Goal: Task Accomplishment & Management: Use online tool/utility

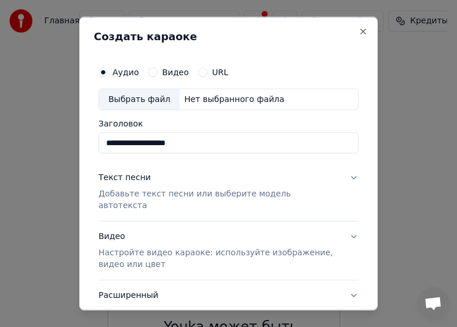
click at [138, 194] on p "Добавьте текст песни или выберите модель автотекста" at bounding box center [219, 199] width 241 height 23
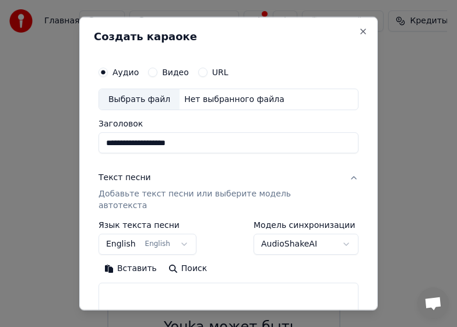
click at [114, 185] on div "Текст песни Добавьте текст песни или выберите модель автотекста" at bounding box center [219, 192] width 241 height 40
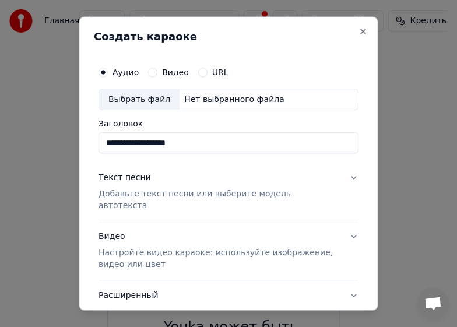
click at [115, 193] on p "Добавьте текст песни или выберите модель автотекста" at bounding box center [219, 199] width 241 height 23
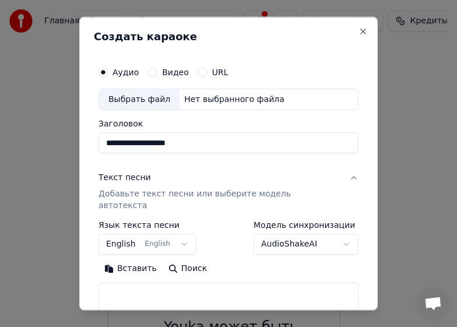
click at [114, 193] on p "Добавьте текст песни или выберите модель автотекста" at bounding box center [219, 199] width 241 height 23
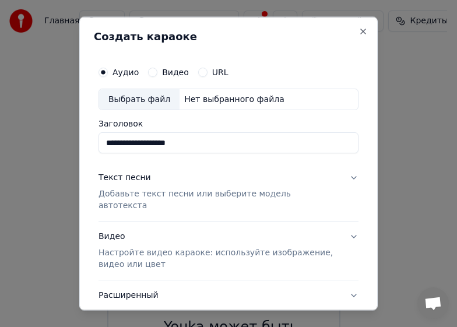
click at [157, 176] on div "Текст песни Добавьте текст песни или выберите модель автотекста" at bounding box center [219, 192] width 241 height 40
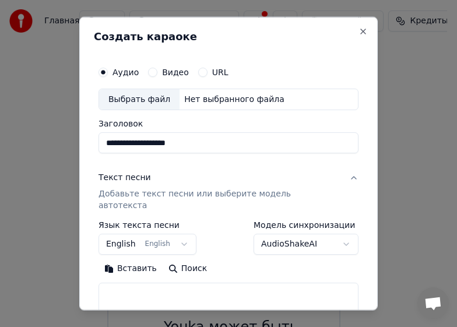
click at [145, 166] on button "Текст песни Добавьте текст песни или выберите модель автотекста" at bounding box center [229, 192] width 260 height 58
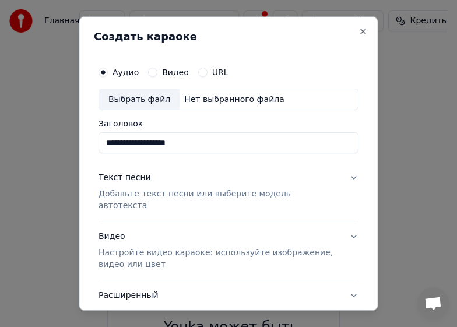
click at [157, 176] on div "Текст песни Добавьте текст песни или выберите модель автотекста" at bounding box center [219, 192] width 241 height 40
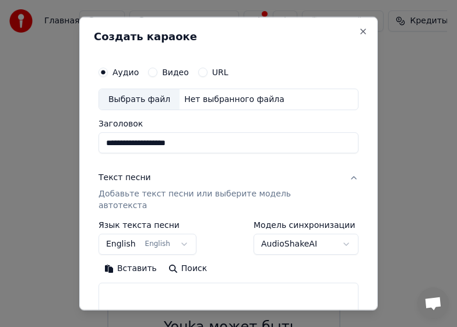
click at [187, 221] on label "Язык текста песни" at bounding box center [148, 225] width 98 height 8
drag, startPoint x: 214, startPoint y: 212, endPoint x: 236, endPoint y: 218, distance: 22.4
click at [215, 221] on div "**********" at bounding box center [229, 238] width 260 height 34
click at [120, 158] on div "**********" at bounding box center [228, 252] width 269 height 394
click at [143, 174] on div "Текст песни" at bounding box center [125, 178] width 52 height 12
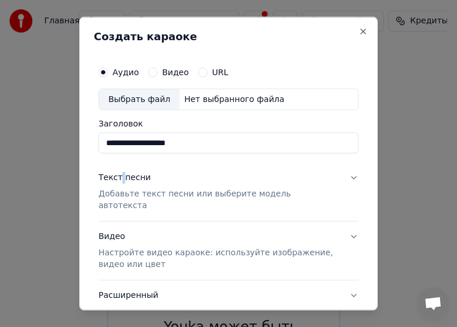
click at [126, 174] on div "Текст песни" at bounding box center [125, 178] width 52 height 12
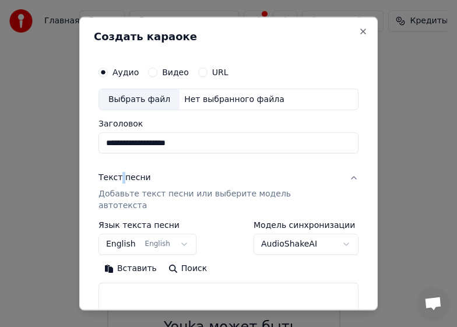
click at [123, 177] on div "Текст песни" at bounding box center [125, 178] width 52 height 12
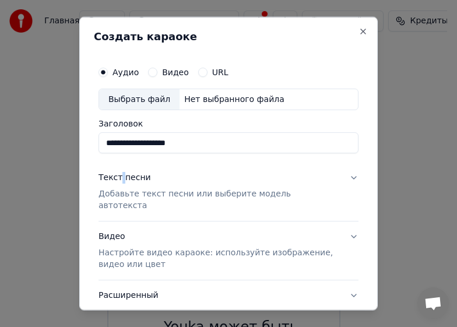
click at [125, 176] on div "Текст песни" at bounding box center [125, 178] width 52 height 12
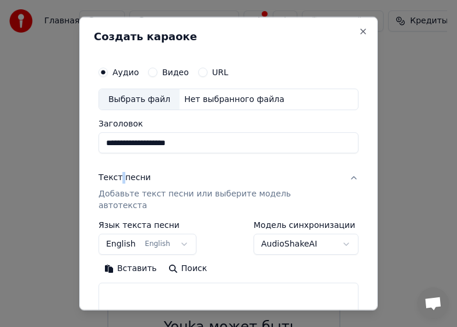
click at [156, 197] on p "Добавьте текст песни или выберите модель автотекста" at bounding box center [219, 199] width 241 height 23
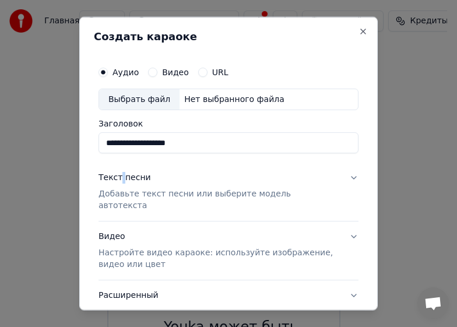
click at [196, 178] on div "Текст песни Добавьте текст песни или выберите модель автотекста" at bounding box center [219, 192] width 241 height 40
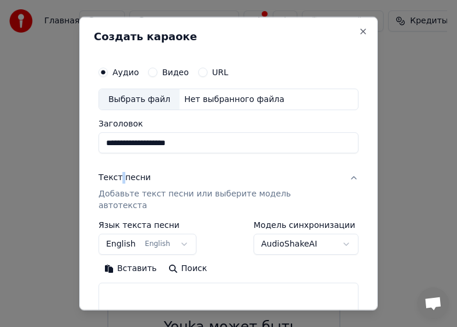
click at [201, 180] on div "Текст песни Добавьте текст песни или выберите модель автотекста" at bounding box center [219, 192] width 241 height 40
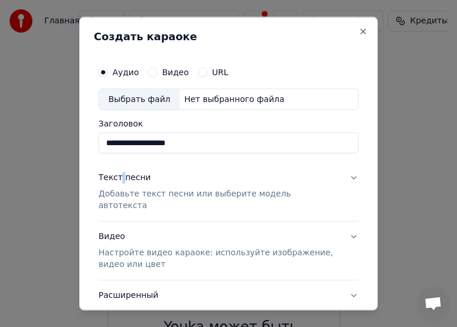
click at [344, 177] on button "Текст песни Добавьте текст песни или выберите модель автотекста" at bounding box center [229, 192] width 260 height 58
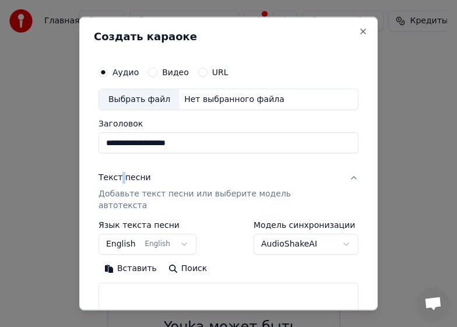
click at [345, 177] on button "Текст песни Добавьте текст песни или выберите модель автотекста" at bounding box center [229, 192] width 260 height 58
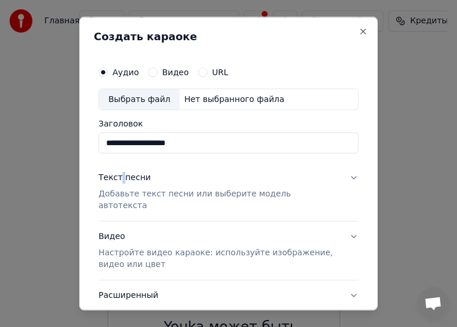
click at [345, 177] on button "Текст песни Добавьте текст песни или выберите модель автотекста" at bounding box center [229, 192] width 260 height 58
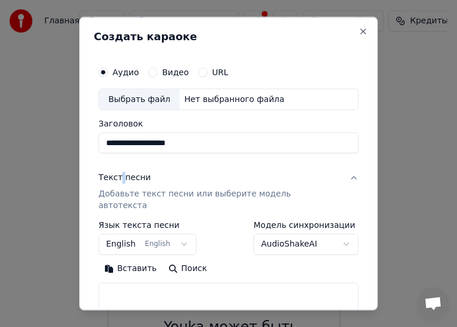
click at [122, 260] on button "Вставить" at bounding box center [131, 269] width 64 height 19
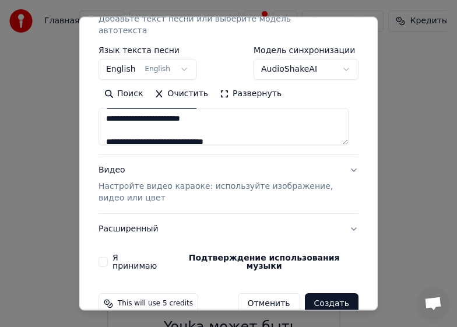
scroll to position [117, 0]
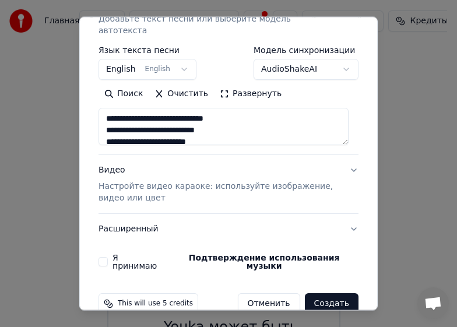
click at [327, 293] on button "Создать" at bounding box center [332, 303] width 54 height 21
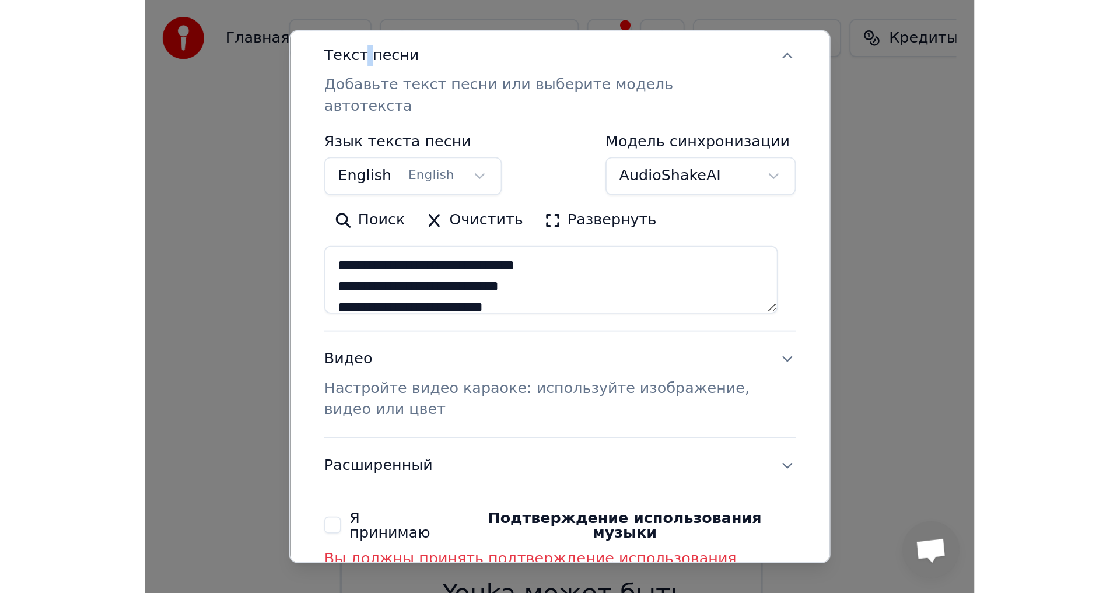
scroll to position [191, 0]
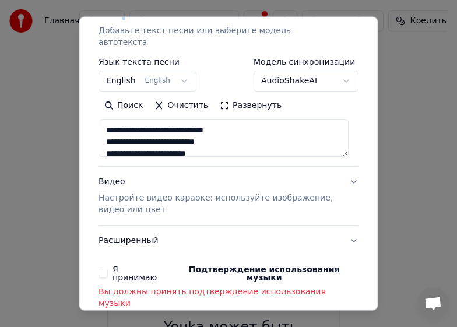
click at [104, 269] on button "Я принимаю Подтверждение использования музыки" at bounding box center [103, 273] width 9 height 9
type textarea "**********"
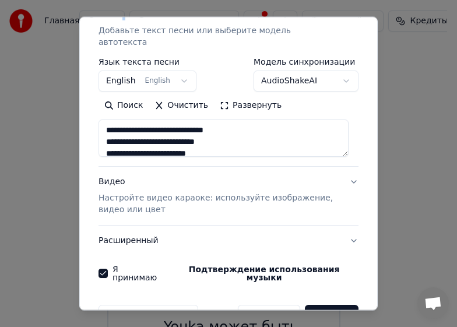
click at [323, 305] on button "Создать" at bounding box center [332, 315] width 54 height 21
select select "**"
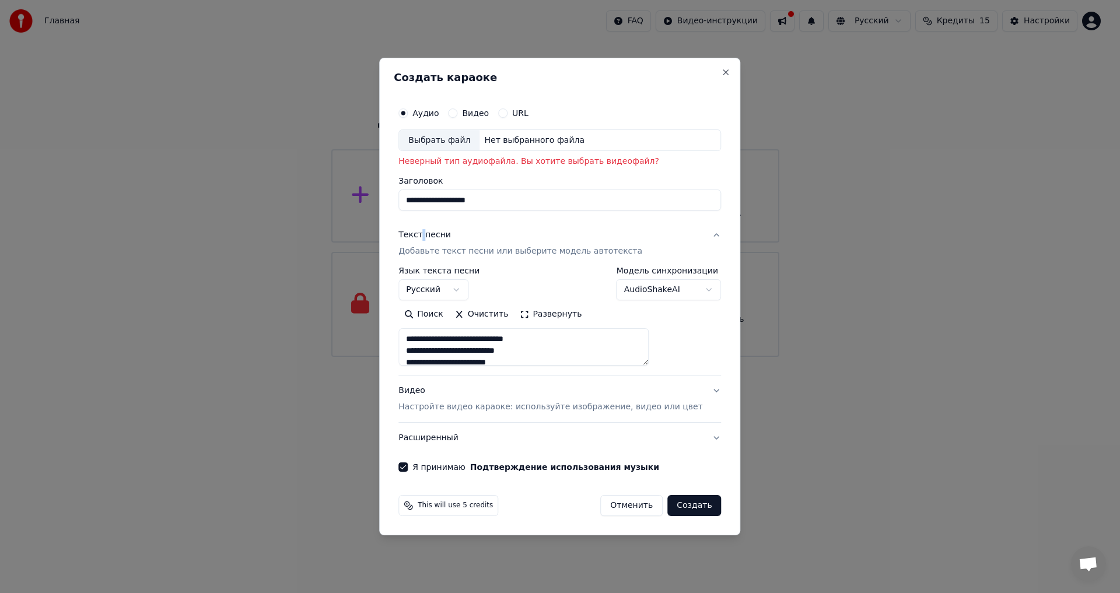
scroll to position [0, 0]
click at [457, 327] on button "Создать" at bounding box center [694, 505] width 54 height 21
click at [457, 163] on p "Неверный тип аудиофайла. Вы хотите выбрать видеофайл?" at bounding box center [559, 162] width 323 height 12
click at [457, 140] on div "Выбрать файл" at bounding box center [439, 140] width 80 height 21
type textarea "**********"
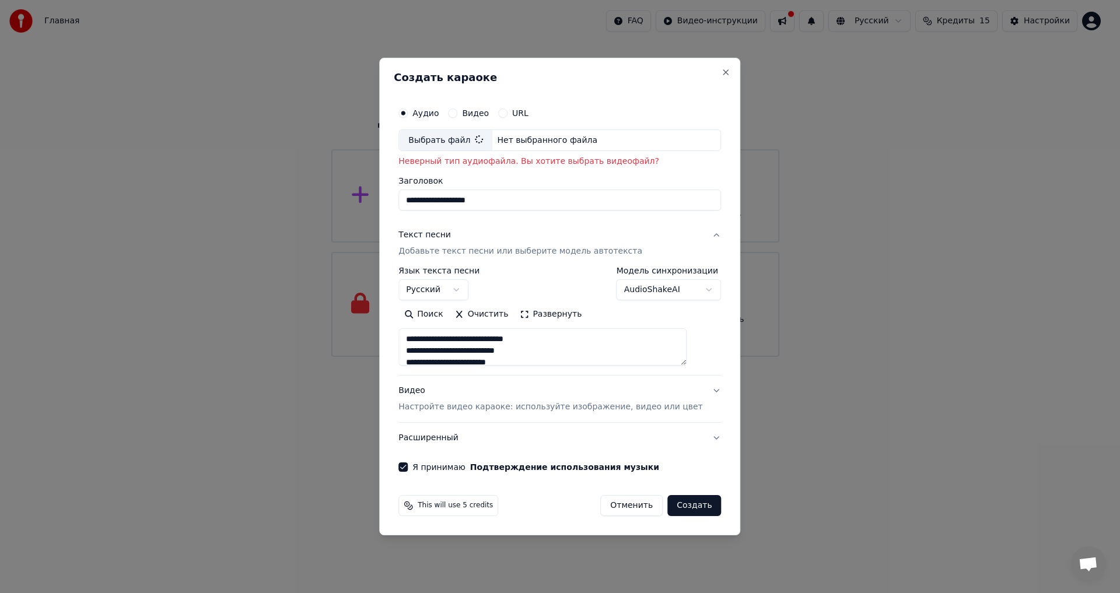
type input "**********"
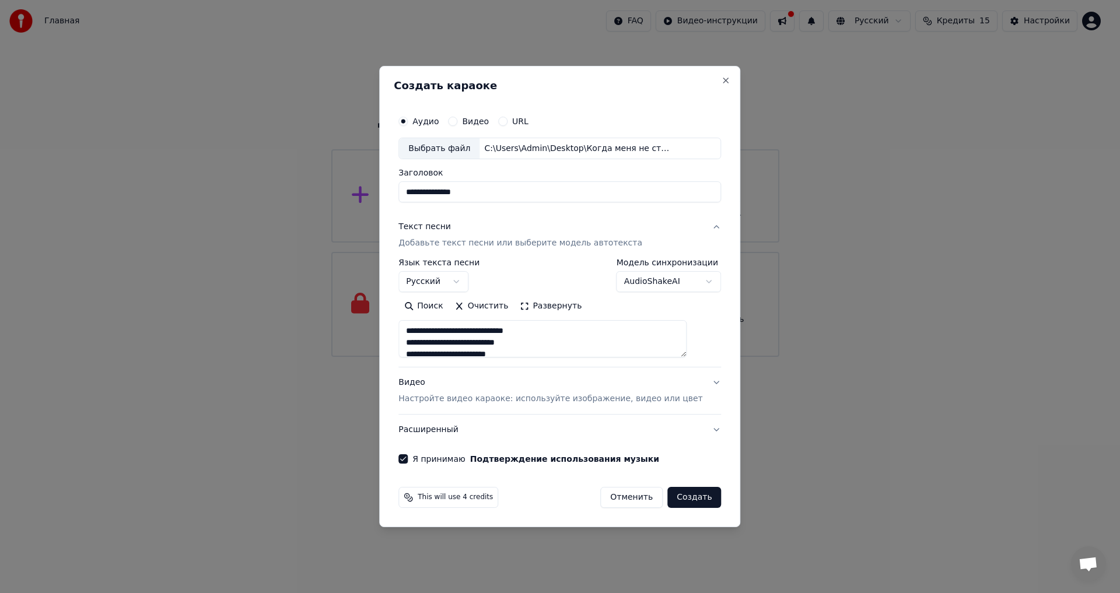
click at [457, 190] on input "**********" at bounding box center [559, 192] width 323 height 21
click at [457, 233] on div "Текст песни Добавьте текст песни или выберите модель автотекста" at bounding box center [520, 236] width 244 height 28
type textarea "**********"
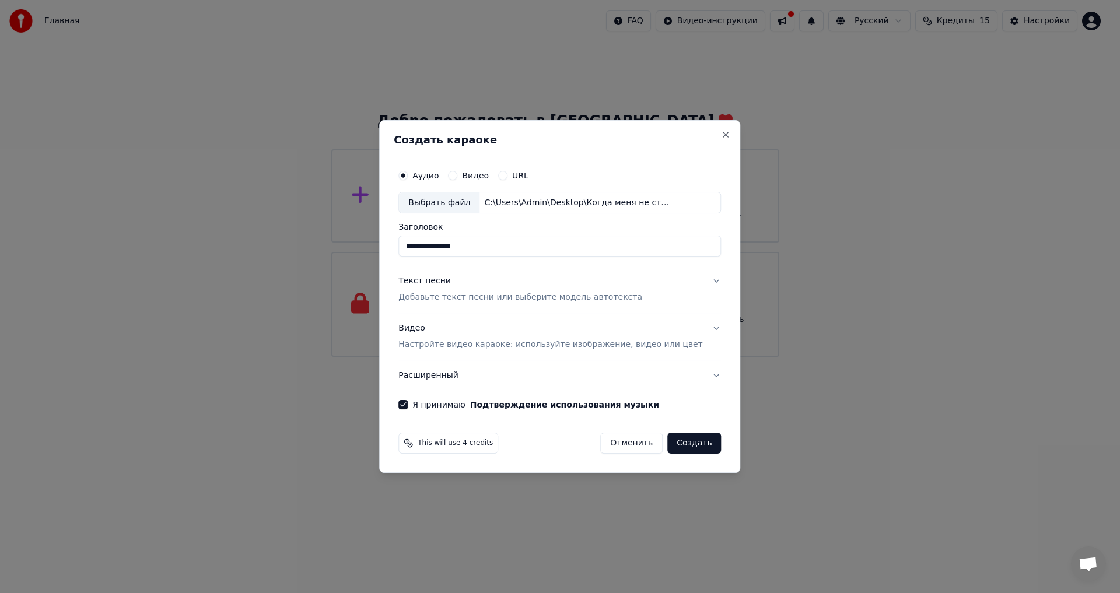
click at [457, 296] on p "Добавьте текст песни или выберите модель автотекста" at bounding box center [520, 298] width 244 height 12
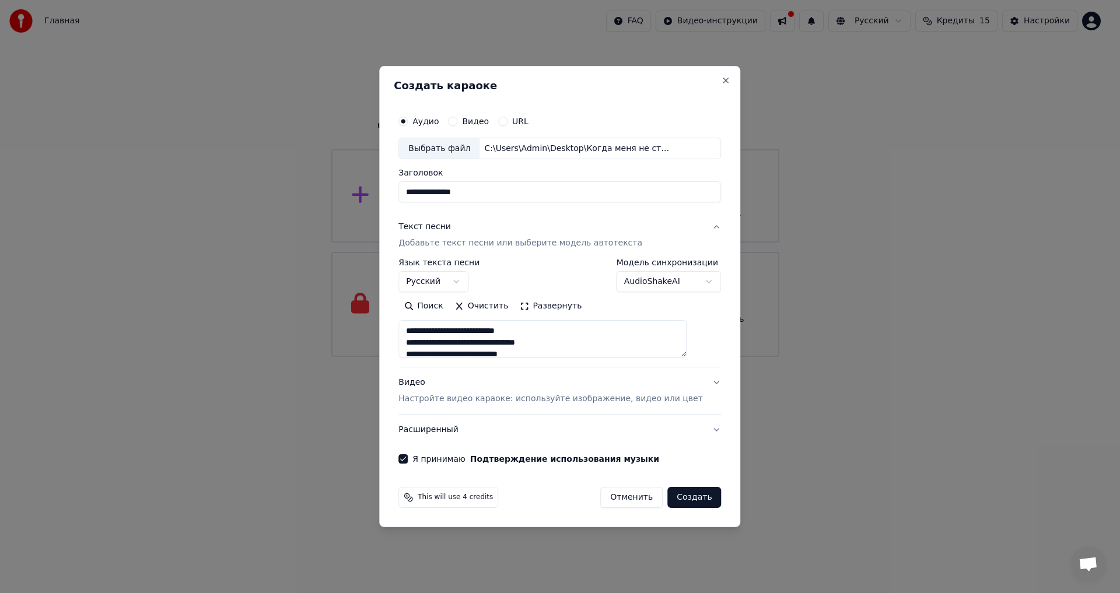
click at [457, 280] on body "**********" at bounding box center [555, 178] width 1110 height 357
click at [457, 327] on button "Расширенный" at bounding box center [559, 430] width 323 height 30
type textarea "**********"
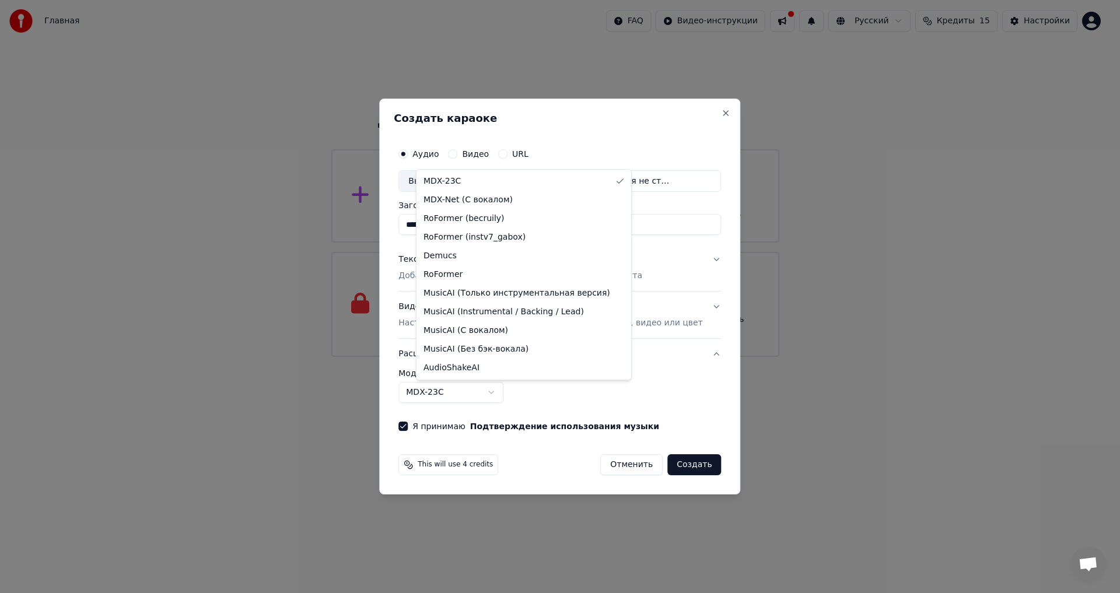
click at [457, 327] on body "**********" at bounding box center [555, 178] width 1110 height 357
select select "**********"
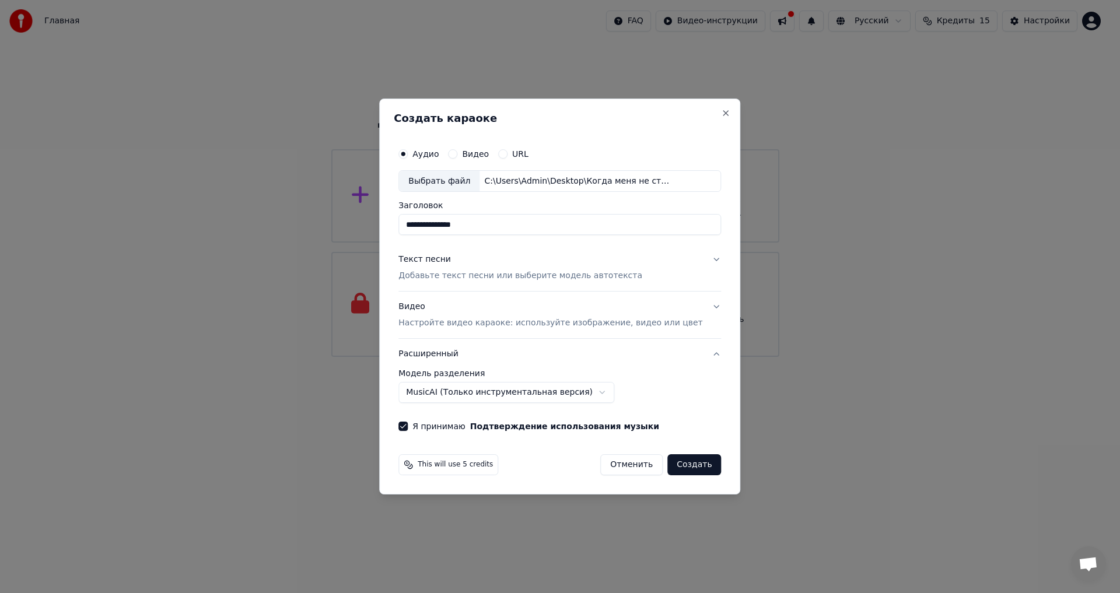
click at [457, 327] on button "Создать" at bounding box center [694, 464] width 54 height 21
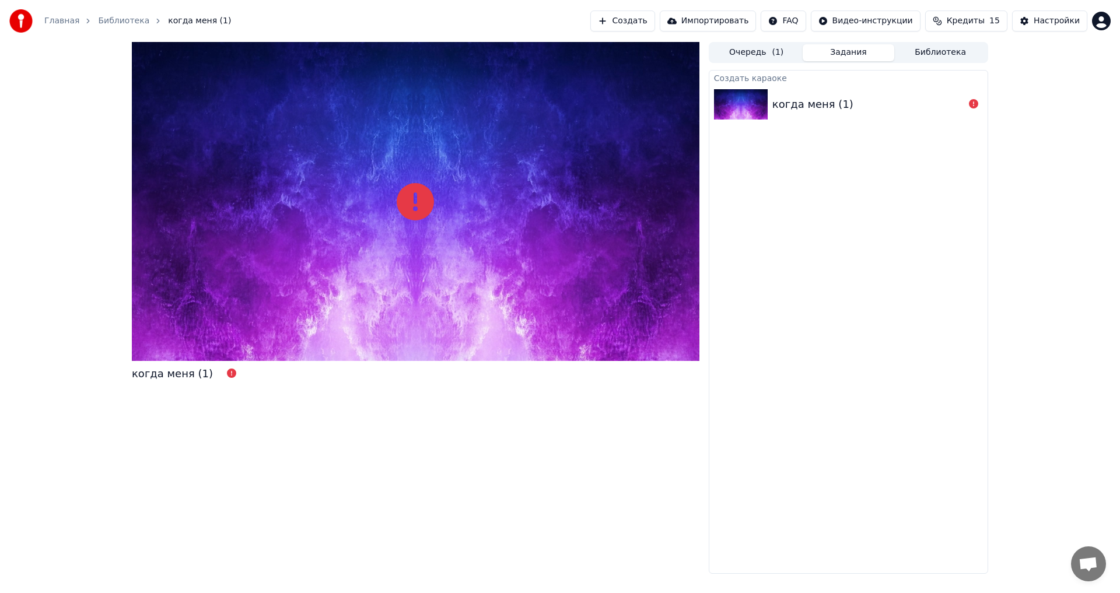
click at [457, 100] on img at bounding box center [741, 104] width 54 height 30
click at [430, 207] on icon at bounding box center [415, 201] width 37 height 37
click at [426, 205] on icon at bounding box center [415, 201] width 37 height 37
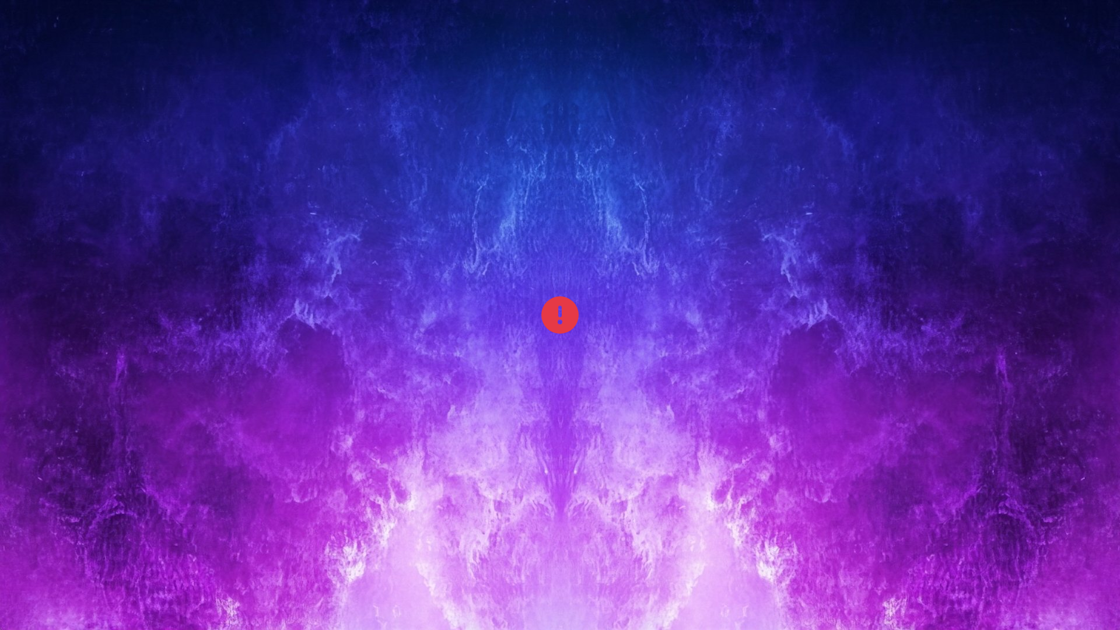
click at [457, 236] on div at bounding box center [560, 315] width 1120 height 630
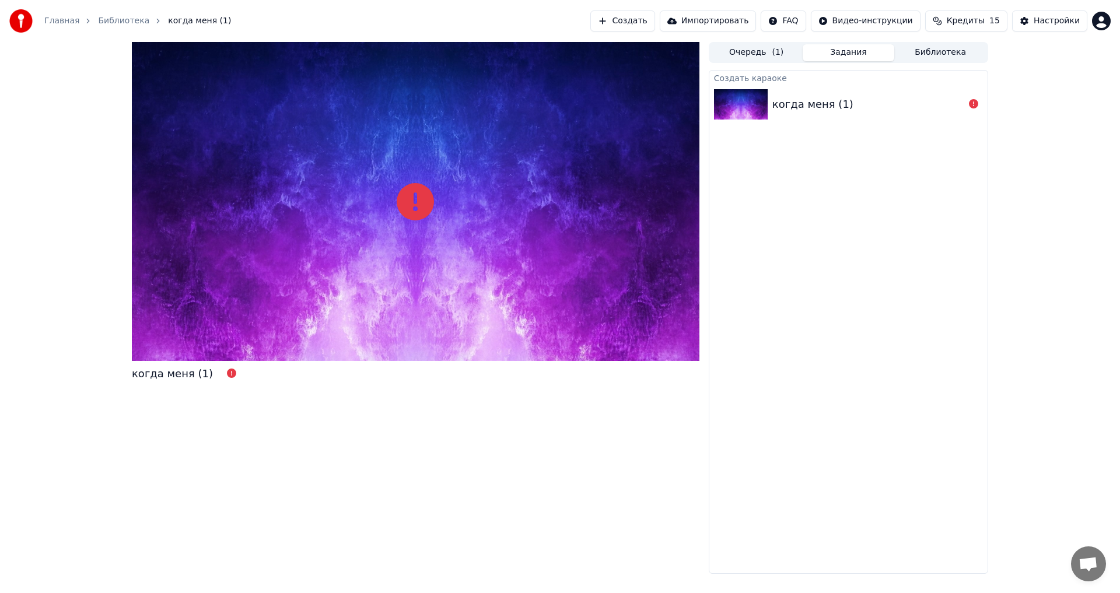
click at [179, 327] on div "когда меня (1)" at bounding box center [172, 374] width 81 height 16
click at [180, 327] on div "когда меня (1)" at bounding box center [172, 374] width 81 height 16
click at [457, 96] on img at bounding box center [741, 104] width 54 height 30
click at [457, 106] on div "когда меня (1)" at bounding box center [812, 104] width 81 height 16
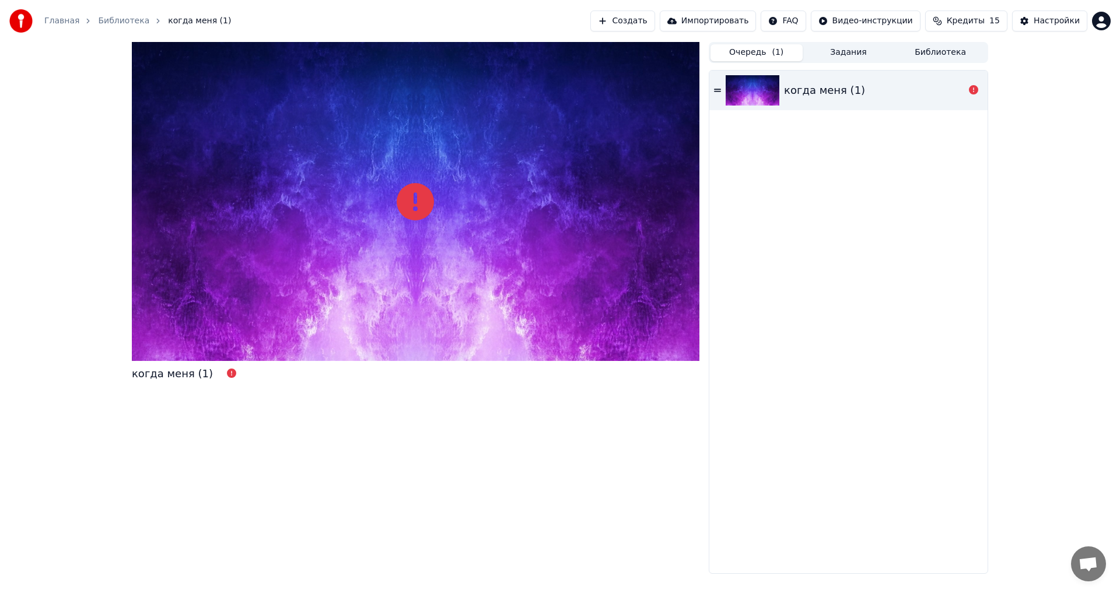
click at [457, 55] on button "Очередь ( 1 )" at bounding box center [756, 52] width 92 height 17
click at [457, 90] on img at bounding box center [753, 90] width 54 height 30
click at [457, 88] on icon at bounding box center [717, 90] width 7 height 8
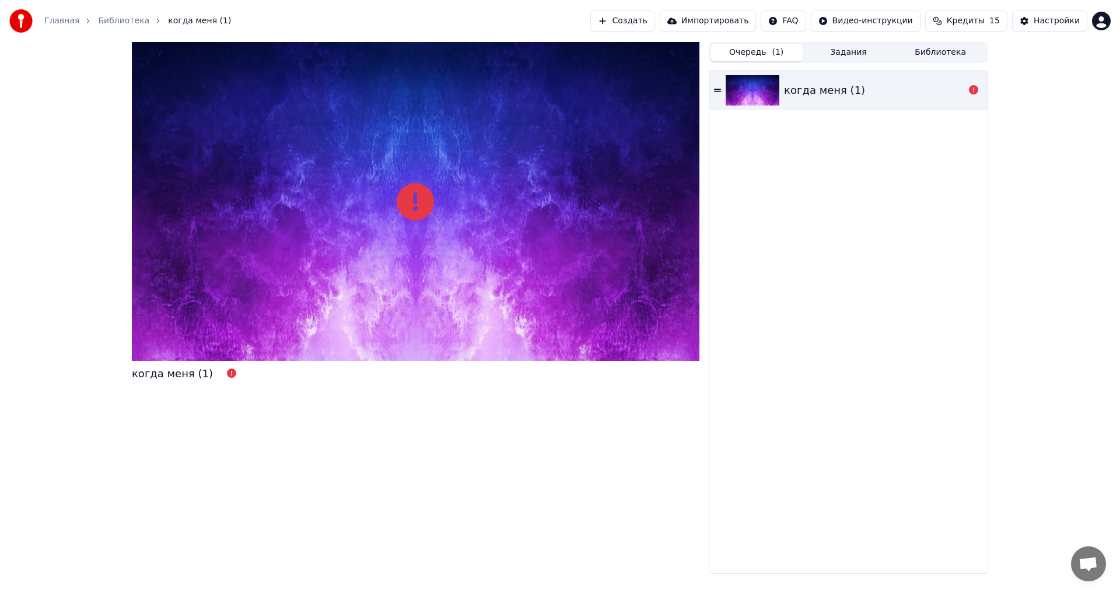
click at [457, 91] on img at bounding box center [753, 90] width 54 height 30
click at [413, 209] on icon at bounding box center [415, 201] width 37 height 37
click at [414, 209] on icon at bounding box center [415, 201] width 37 height 37
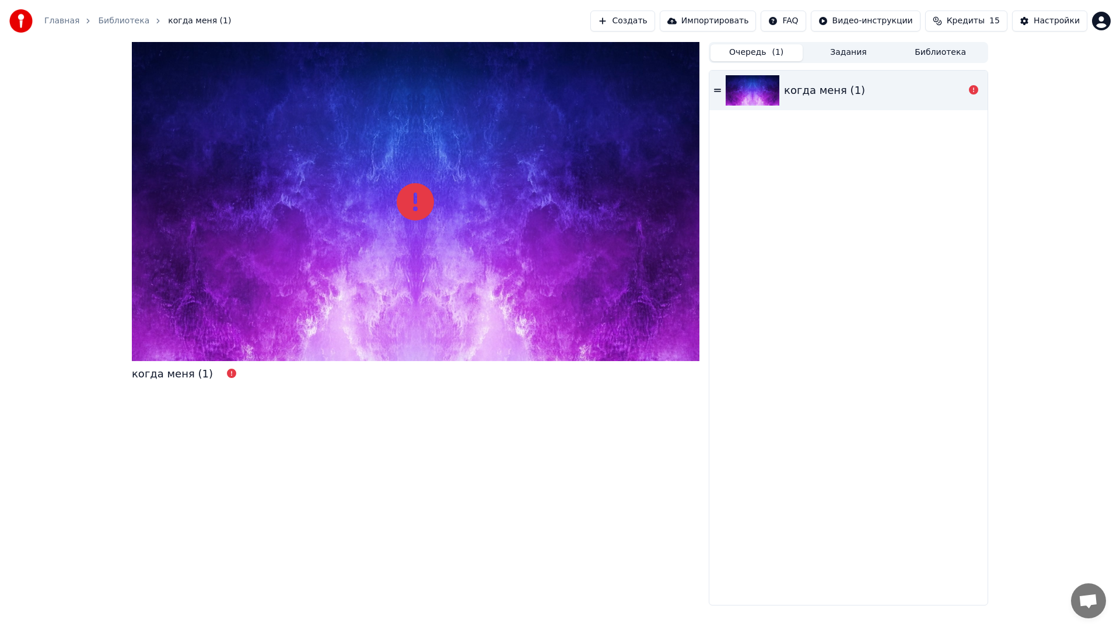
click at [457, 286] on div at bounding box center [415, 201] width 567 height 319
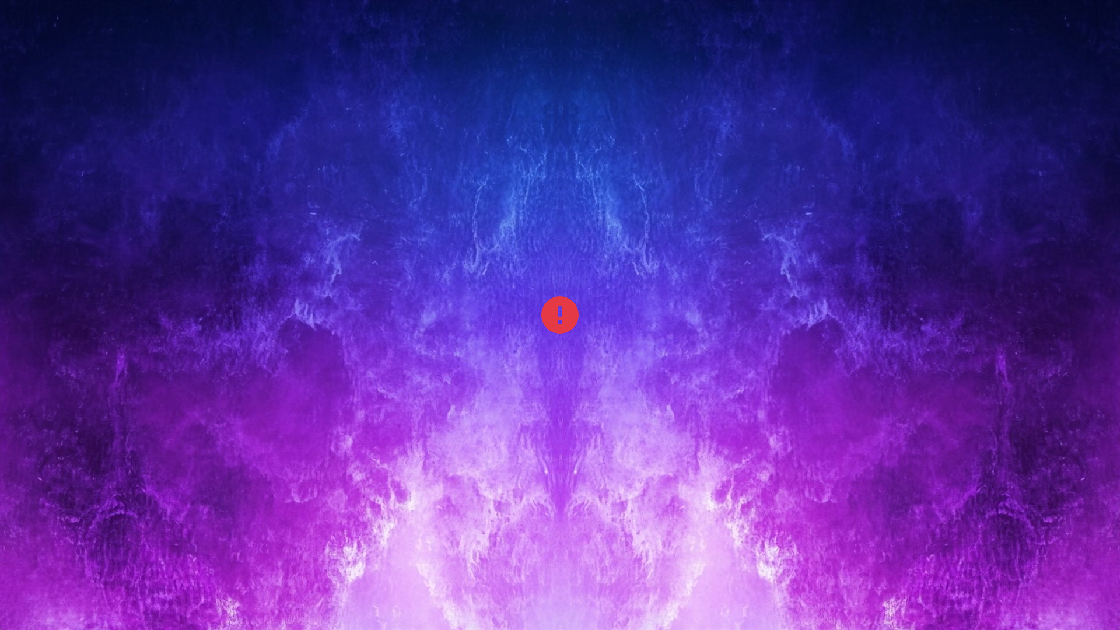
click at [457, 303] on icon at bounding box center [559, 314] width 37 height 37
click at [457, 269] on div at bounding box center [560, 315] width 1120 height 630
click at [457, 267] on div at bounding box center [560, 315] width 1120 height 630
drag, startPoint x: 684, startPoint y: 267, endPoint x: 690, endPoint y: 253, distance: 15.4
click at [457, 267] on div at bounding box center [560, 315] width 1120 height 630
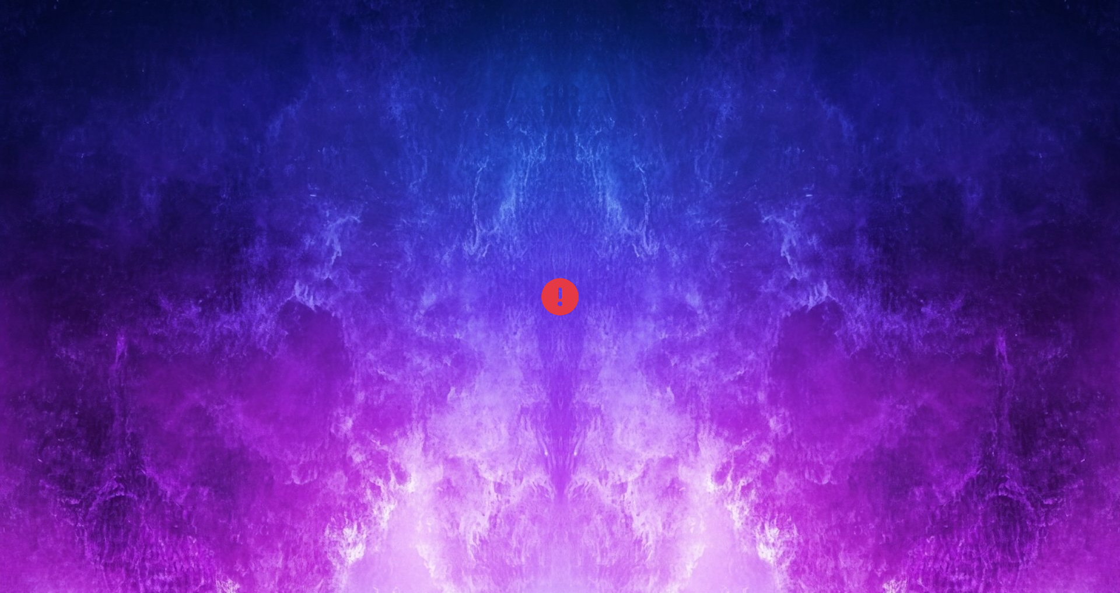
click at [185, 20] on span "когда меня (1)" at bounding box center [199, 21] width 63 height 12
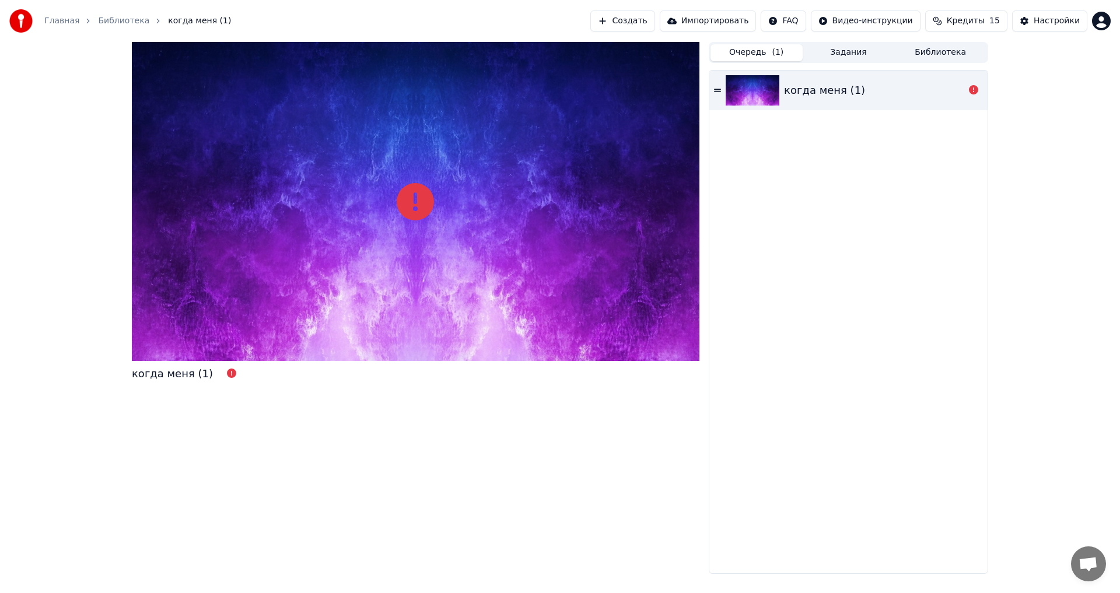
click at [185, 20] on span "когда меня (1)" at bounding box center [199, 21] width 63 height 12
click at [457, 20] on div "Настройки" at bounding box center [1056, 21] width 46 height 12
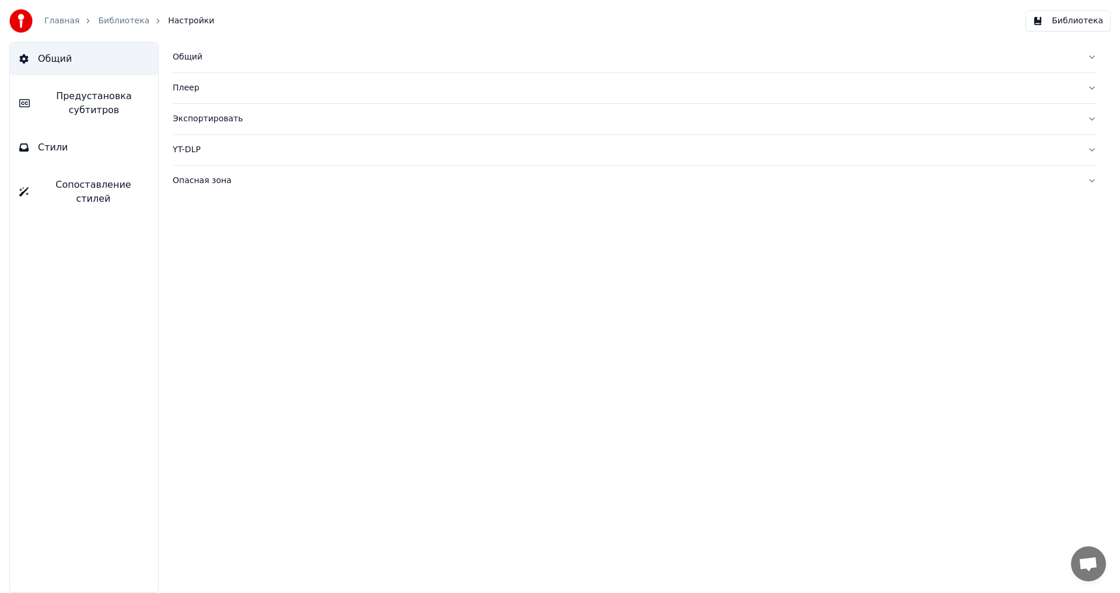
click at [61, 22] on link "Главная" at bounding box center [61, 21] width 35 height 12
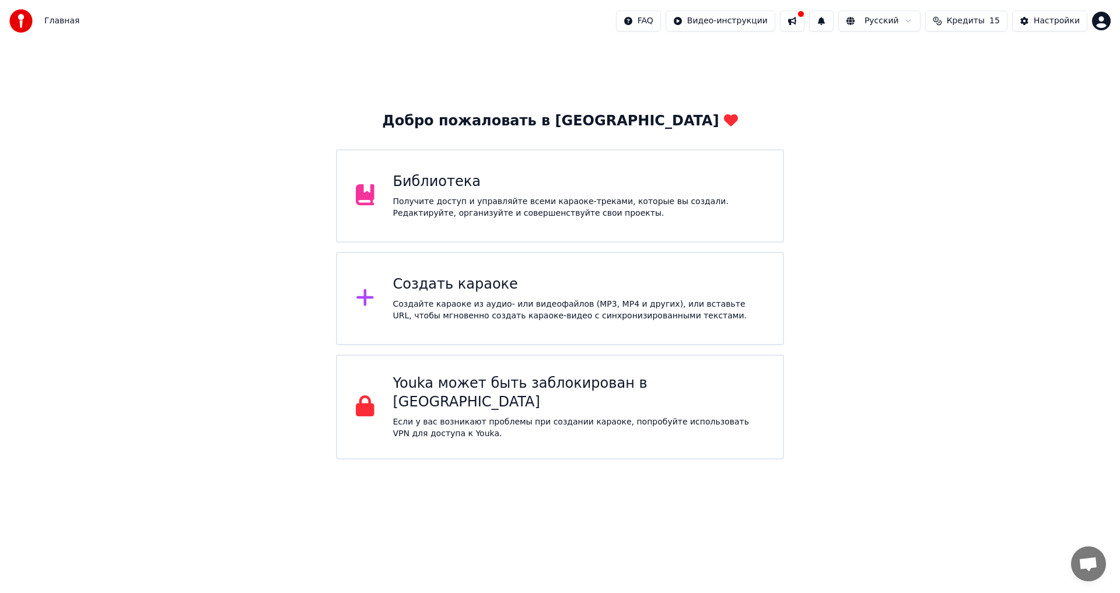
click at [457, 19] on span "Кредиты" at bounding box center [966, 21] width 38 height 12
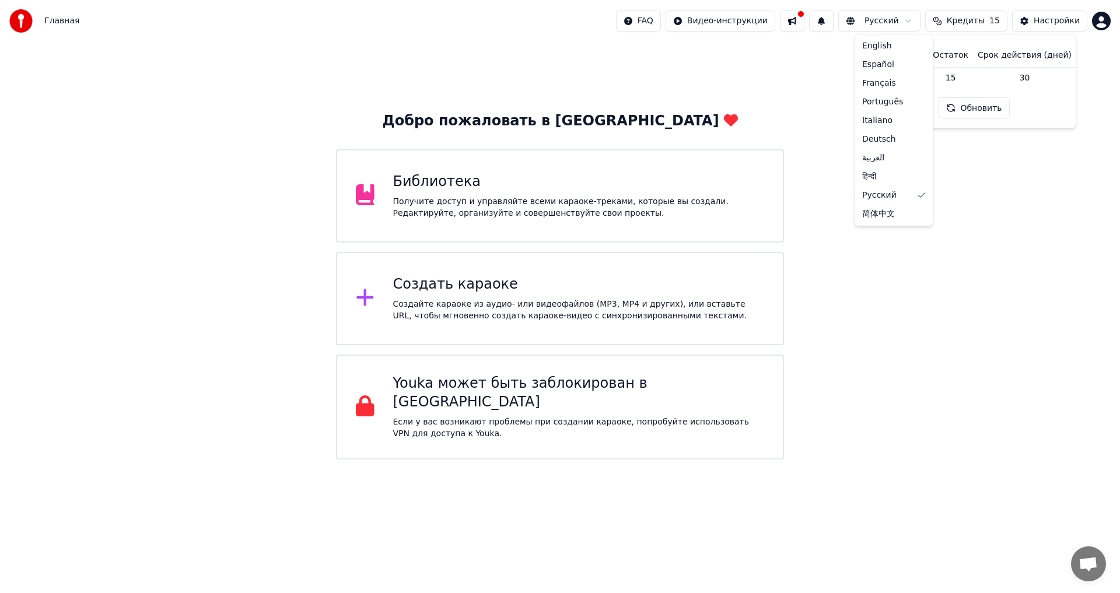
click at [457, 23] on html "Главная FAQ Видео-инструкции Русский Кредиты 15 Настройки Добро пожаловать в Yo…" at bounding box center [560, 230] width 1120 height 460
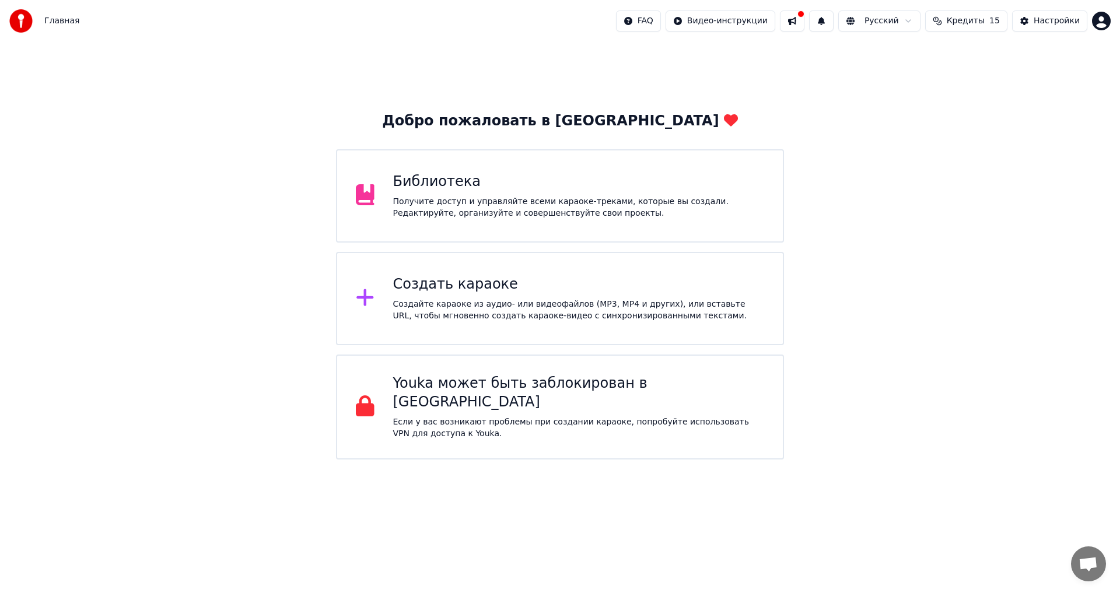
click at [457, 38] on div "Главная FAQ Видео-инструкции Русский Кредиты 15 Настройки" at bounding box center [560, 21] width 1120 height 42
click at [457, 14] on button at bounding box center [792, 20] width 24 height 21
click at [457, 23] on div "Настройки" at bounding box center [1056, 21] width 46 height 12
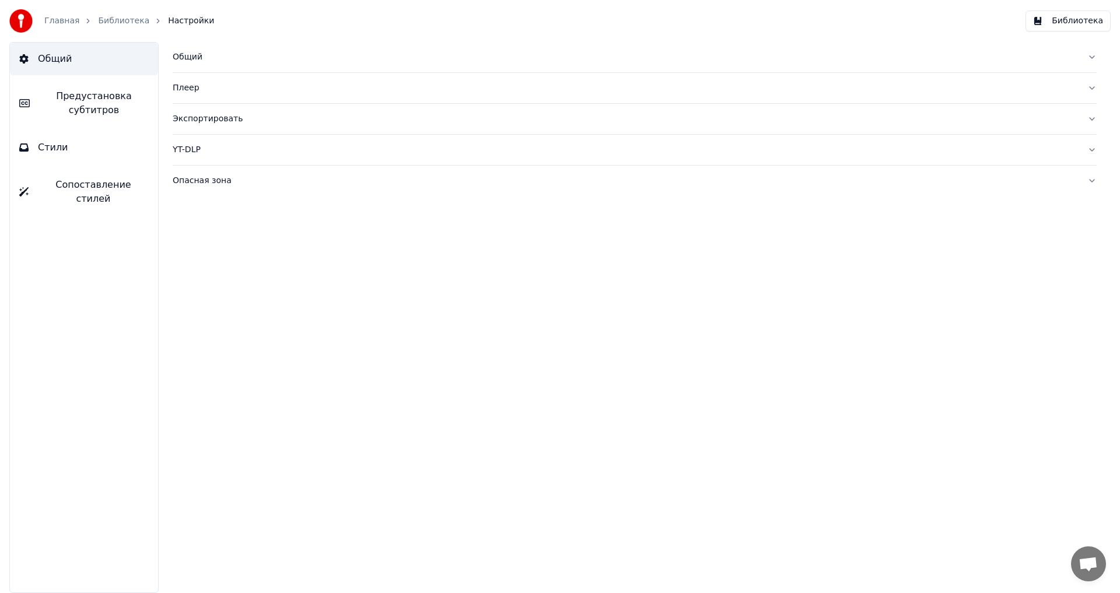
click at [457, 167] on button "Опасная зона" at bounding box center [635, 181] width 924 height 30
